Goal: Task Accomplishment & Management: Use online tool/utility

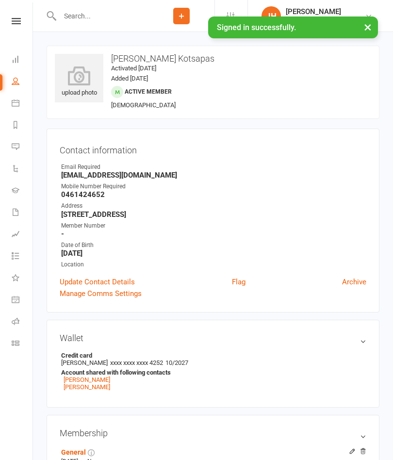
click at [19, 107] on link "Calendar" at bounding box center [23, 104] width 22 height 22
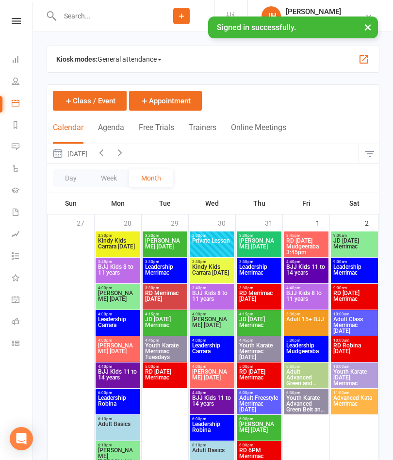
click at [223, 273] on span "Kindy Kids Carrara [DATE]" at bounding box center [212, 272] width 41 height 17
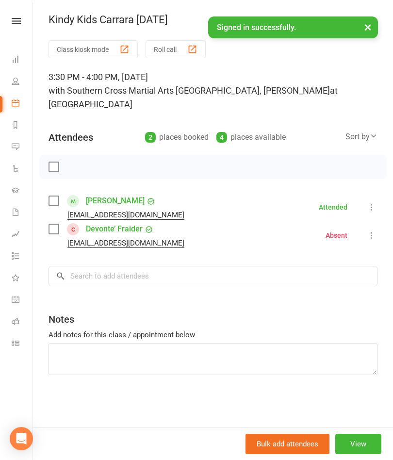
click at [18, 102] on icon at bounding box center [16, 103] width 8 height 8
click at [15, 103] on icon at bounding box center [16, 103] width 8 height 8
click at [20, 103] on link "Calendar" at bounding box center [23, 104] width 22 height 22
click at [24, 19] on link at bounding box center [16, 21] width 34 height 6
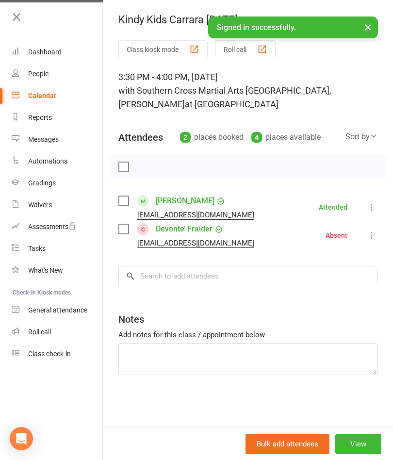
click at [46, 99] on div "Calendar" at bounding box center [42, 96] width 28 height 8
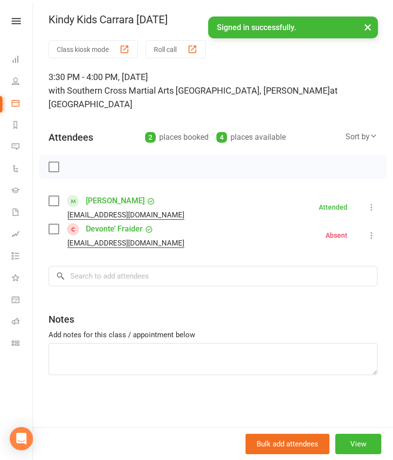
click at [15, 101] on icon at bounding box center [16, 103] width 8 height 8
click at [371, 29] on button "×" at bounding box center [367, 27] width 17 height 21
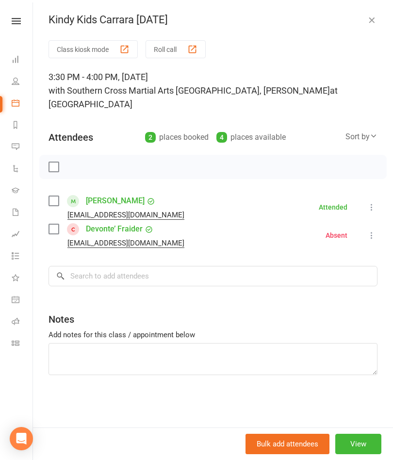
click at [374, 20] on icon "button" at bounding box center [372, 20] width 10 height 10
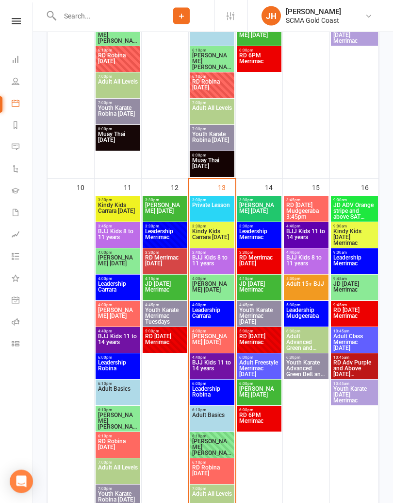
click at [224, 236] on span "Kindy Kids Carrara [DATE]" at bounding box center [212, 237] width 41 height 17
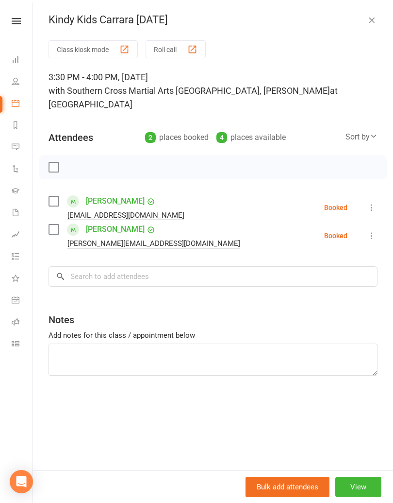
click at [15, 101] on icon at bounding box center [16, 103] width 8 height 8
click at [175, 51] on button "Roll call" at bounding box center [176, 49] width 60 height 18
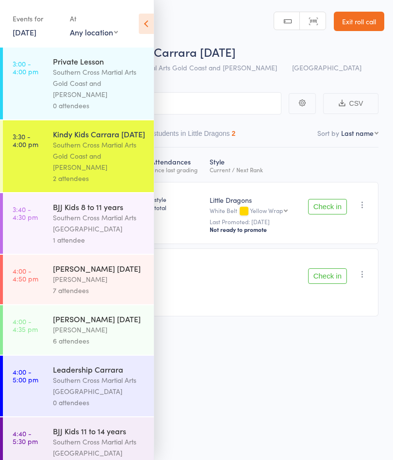
click at [119, 231] on div "Southern Cross Martial Arts [GEOGRAPHIC_DATA]" at bounding box center [99, 223] width 93 height 22
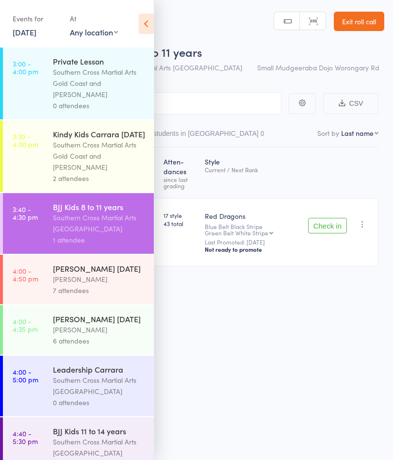
click at [152, 29] on icon at bounding box center [146, 24] width 15 height 20
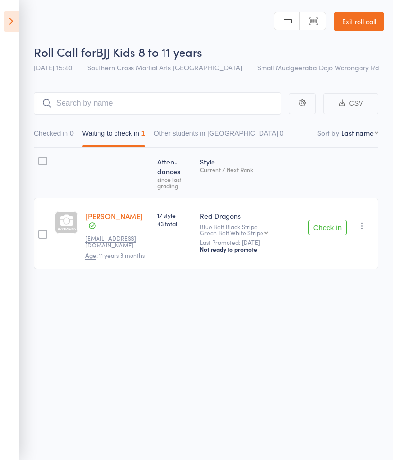
click at [366, 229] on icon "button" at bounding box center [363, 226] width 10 height 10
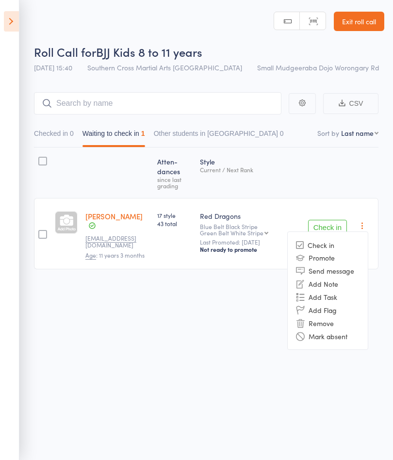
click at [348, 334] on li "Mark absent" at bounding box center [328, 336] width 80 height 13
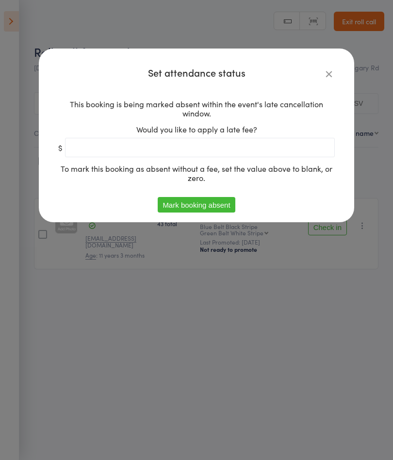
click at [197, 200] on button "Mark booking absent" at bounding box center [196, 205] width 77 height 16
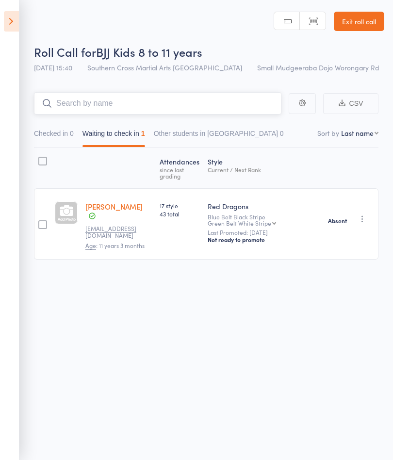
click at [137, 114] on input "search" at bounding box center [158, 103] width 248 height 22
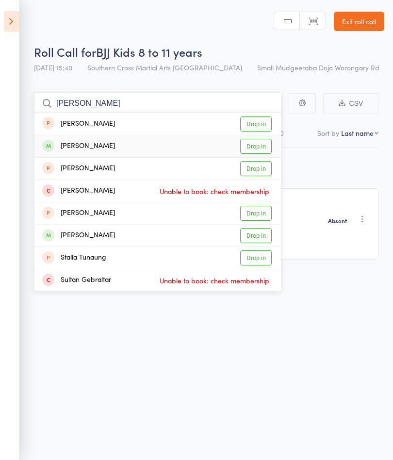
type input "[PERSON_NAME]"
click at [251, 143] on link "Drop in" at bounding box center [256, 146] width 32 height 15
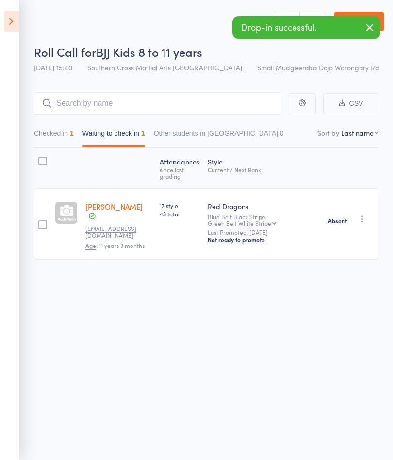
click at [13, 21] on icon at bounding box center [11, 21] width 15 height 20
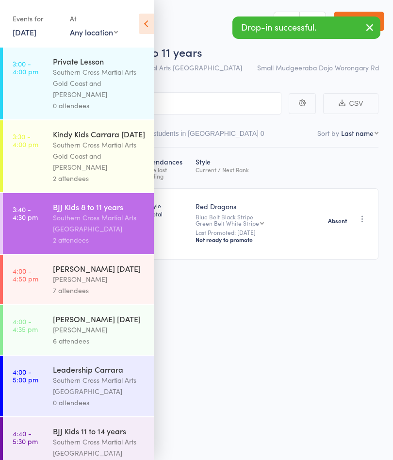
click at [107, 437] on div "BJJ Kids 11 to 14 years" at bounding box center [99, 431] width 93 height 11
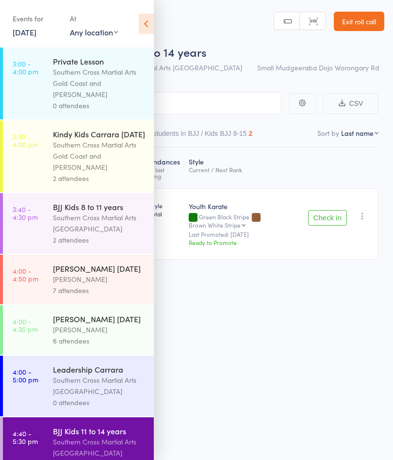
click at [149, 27] on icon at bounding box center [146, 24] width 15 height 20
